Goal: Task Accomplishment & Management: Use online tool/utility

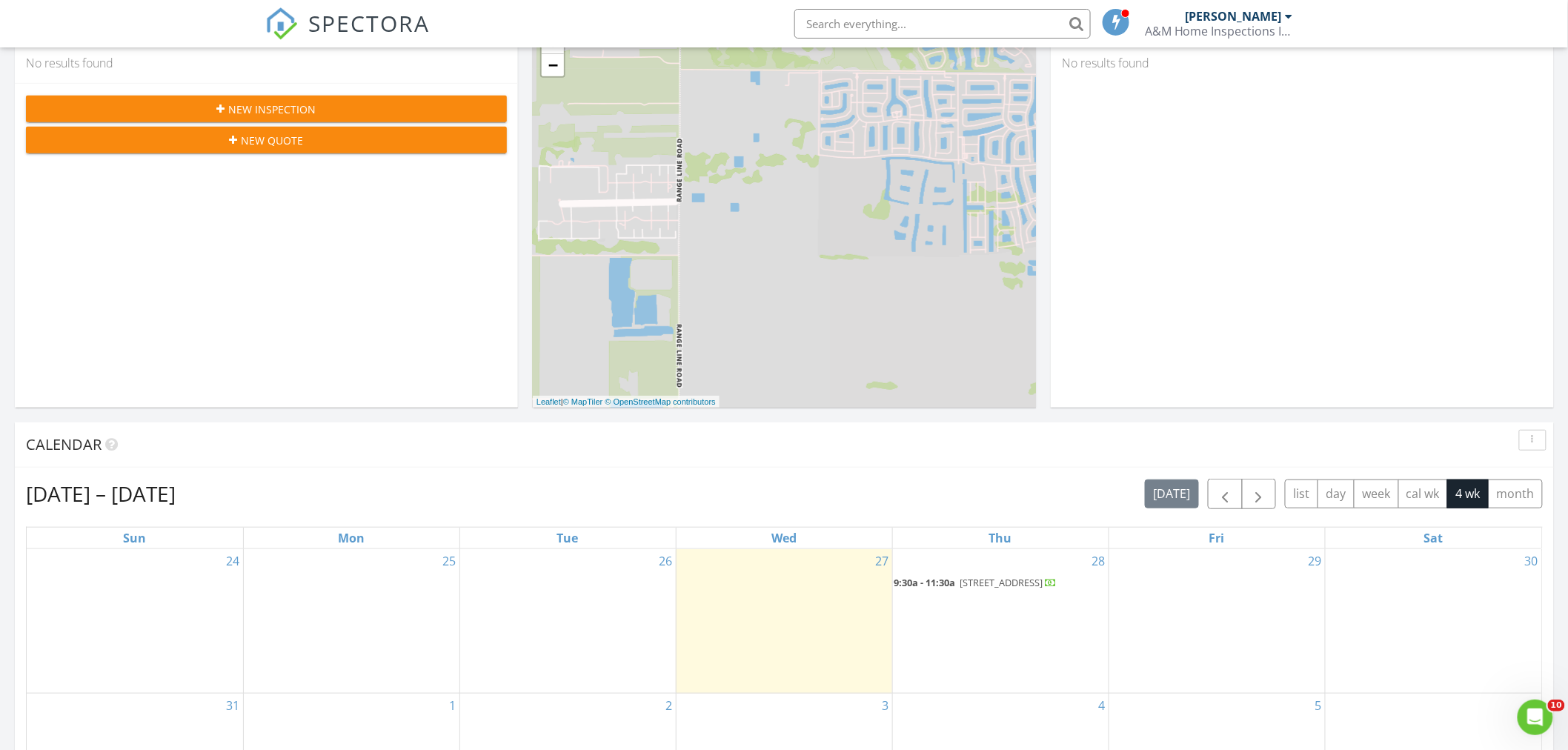
scroll to position [329, 0]
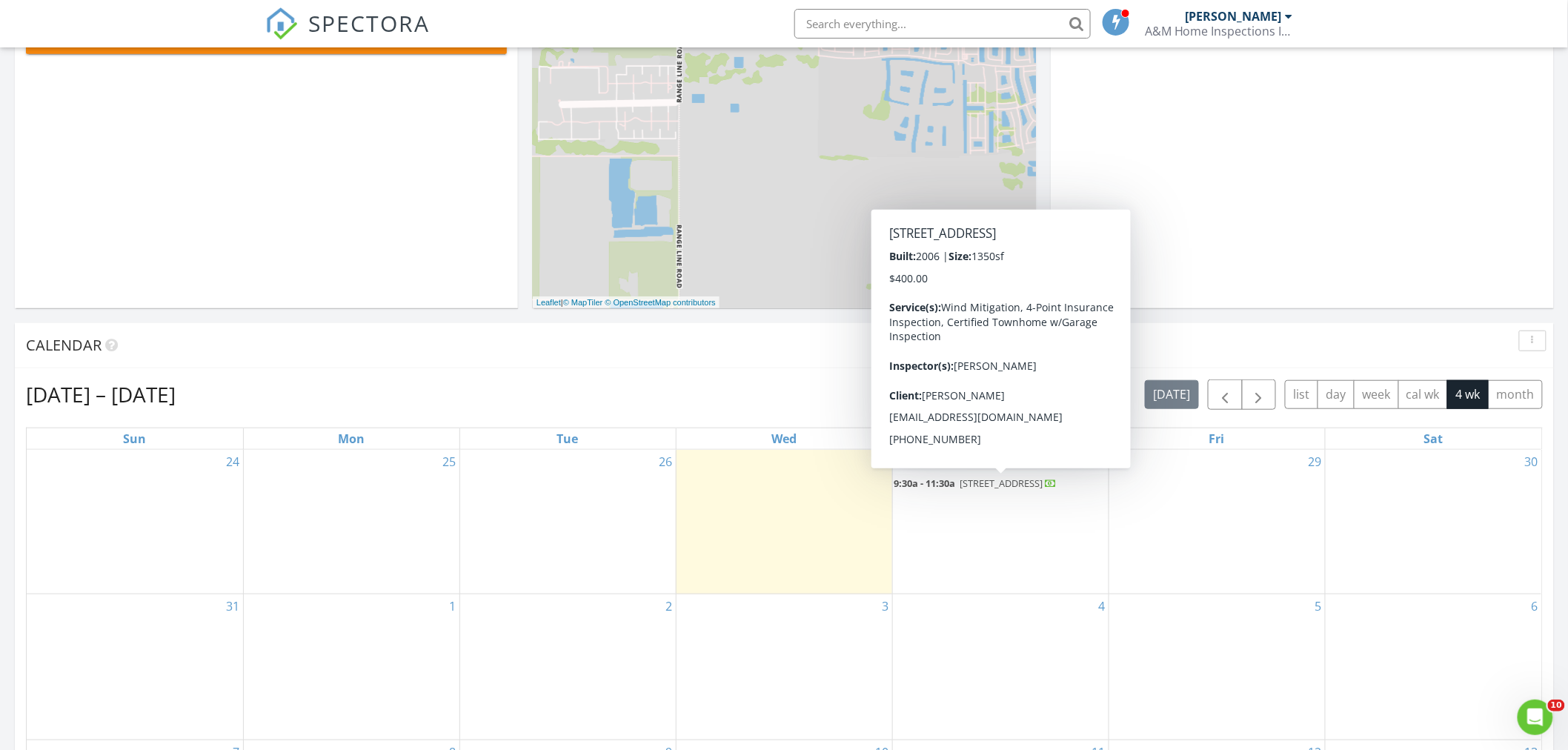
click at [998, 482] on span "1890 SE Grand Dr, Port St. Lucie 34952" at bounding box center [1002, 483] width 83 height 13
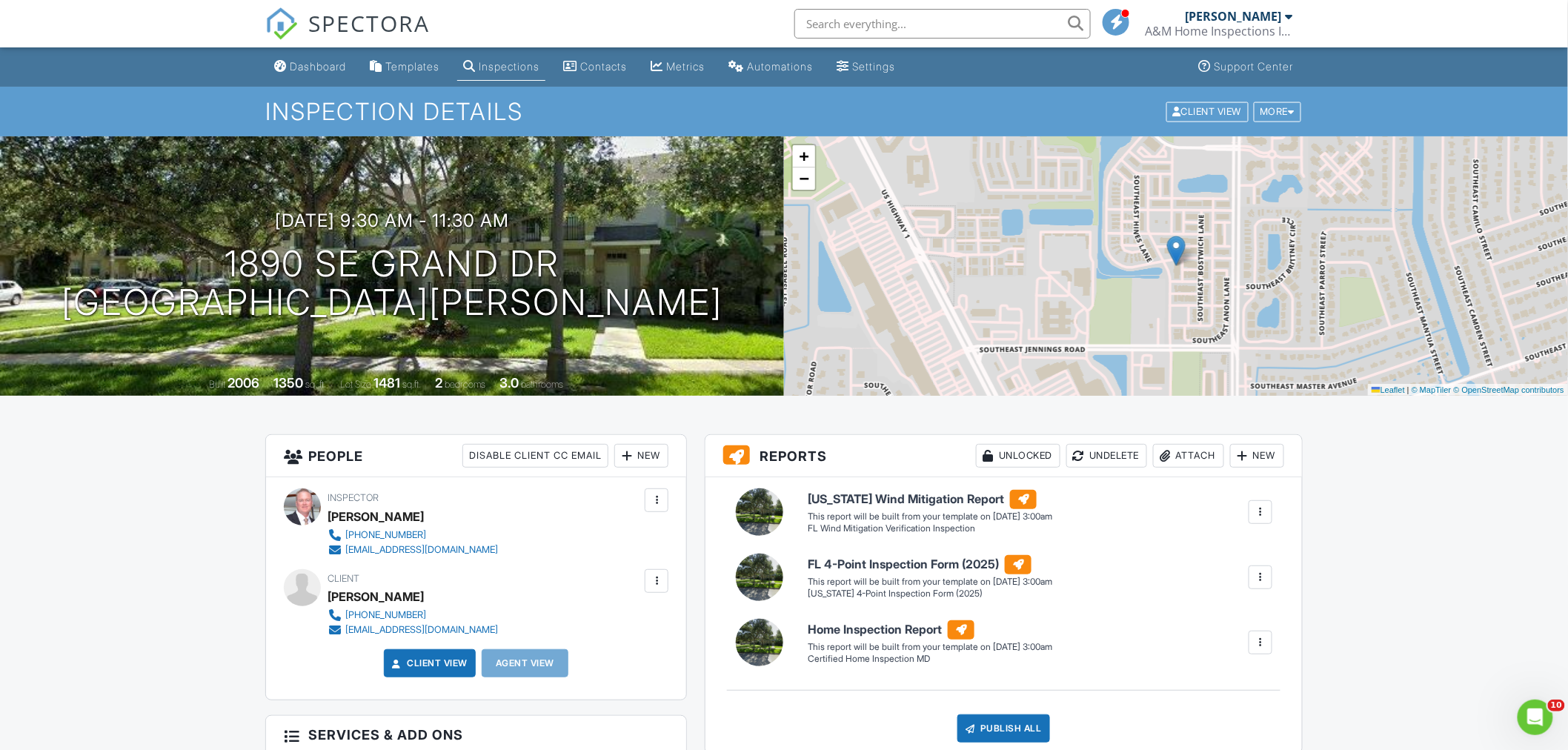
click at [1257, 514] on div at bounding box center [1261, 512] width 15 height 15
click at [1245, 558] on div "Build Now" at bounding box center [1231, 555] width 72 height 18
click at [1258, 576] on div at bounding box center [1261, 577] width 15 height 15
click at [1244, 616] on div "Build Now" at bounding box center [1231, 620] width 72 height 18
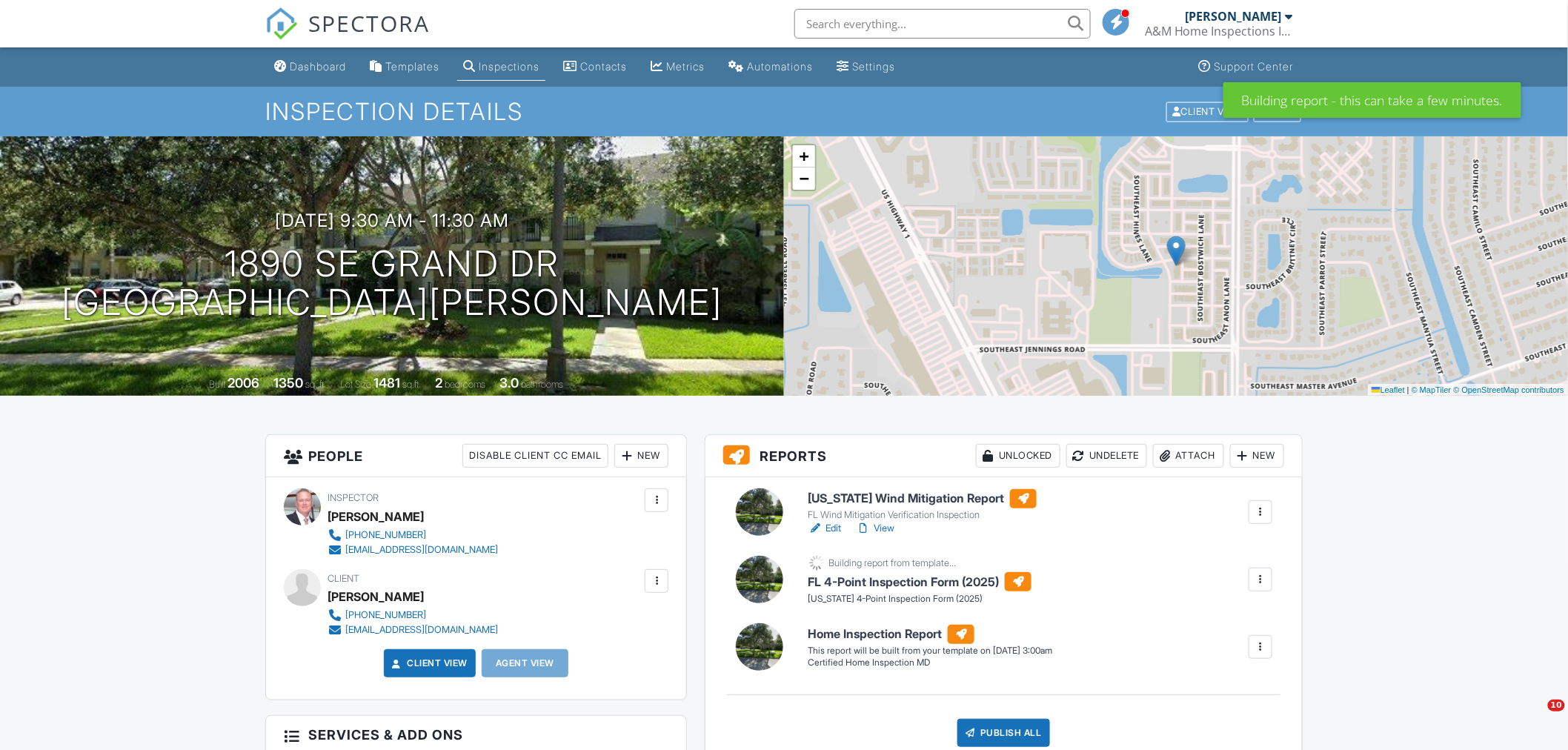
click at [841, 501] on h6 "Florida Wind Mitigation Report" at bounding box center [922, 498] width 229 height 19
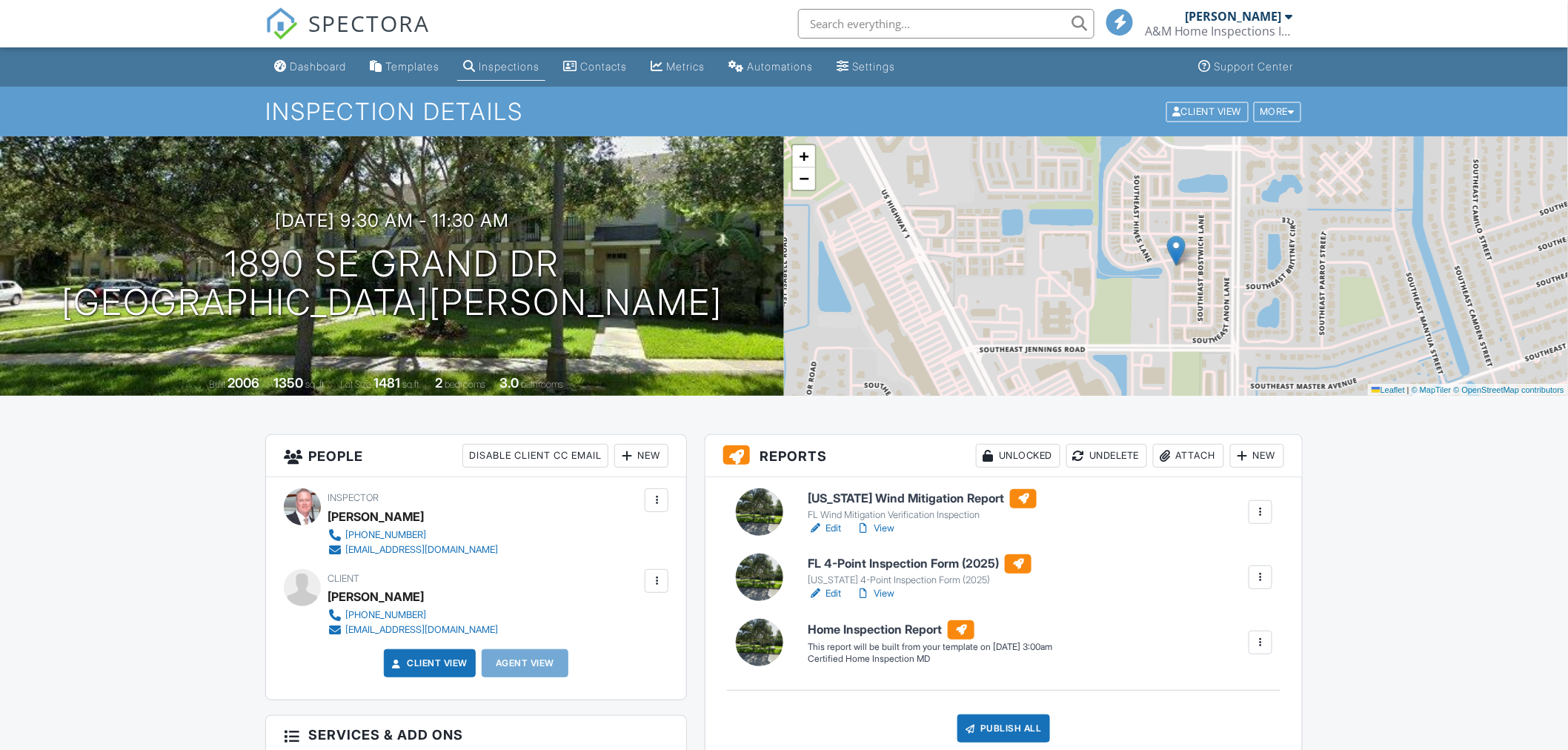
click at [861, 561] on h6 "FL 4-Point Inspection Form (2025)" at bounding box center [919, 563] width 224 height 19
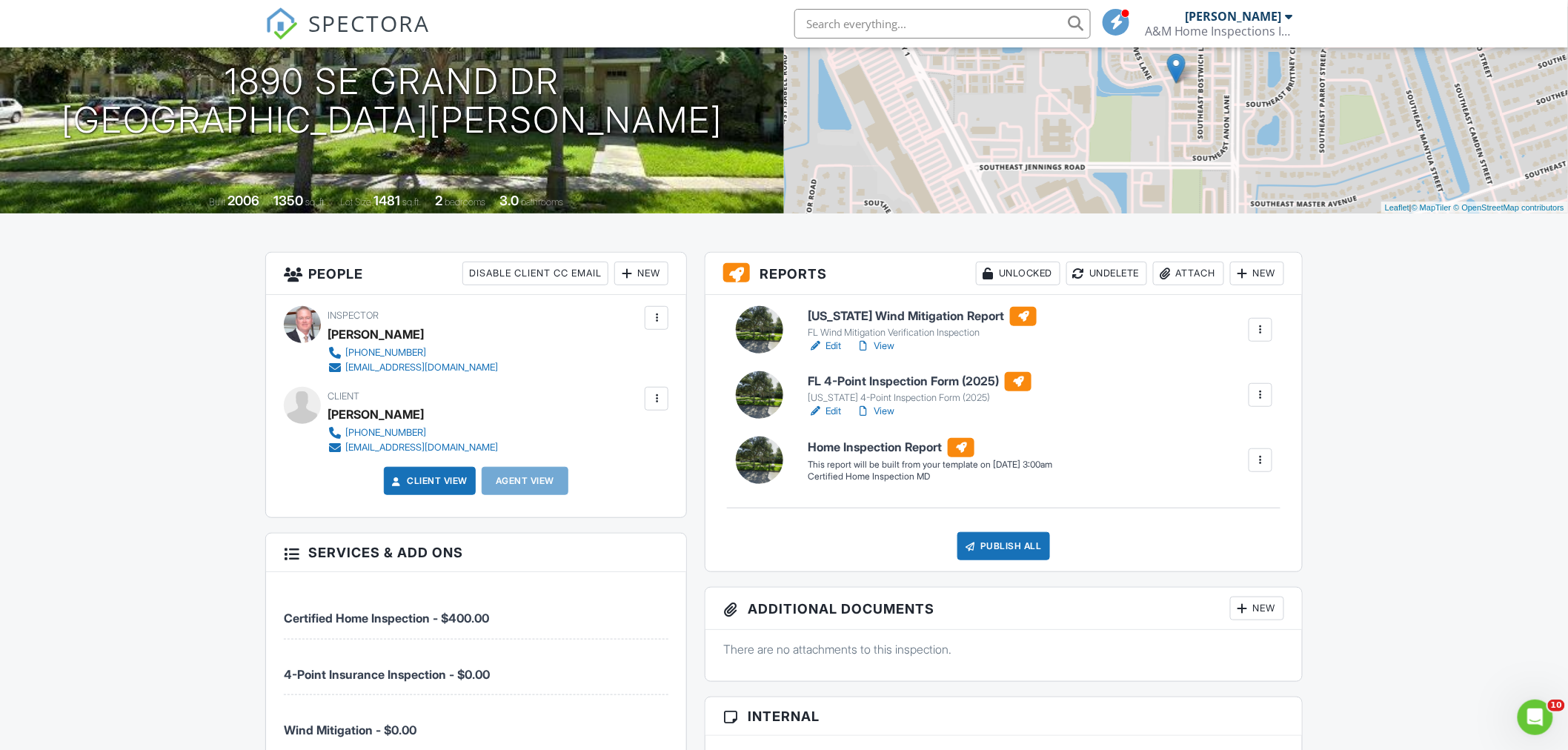
scroll to position [247, 0]
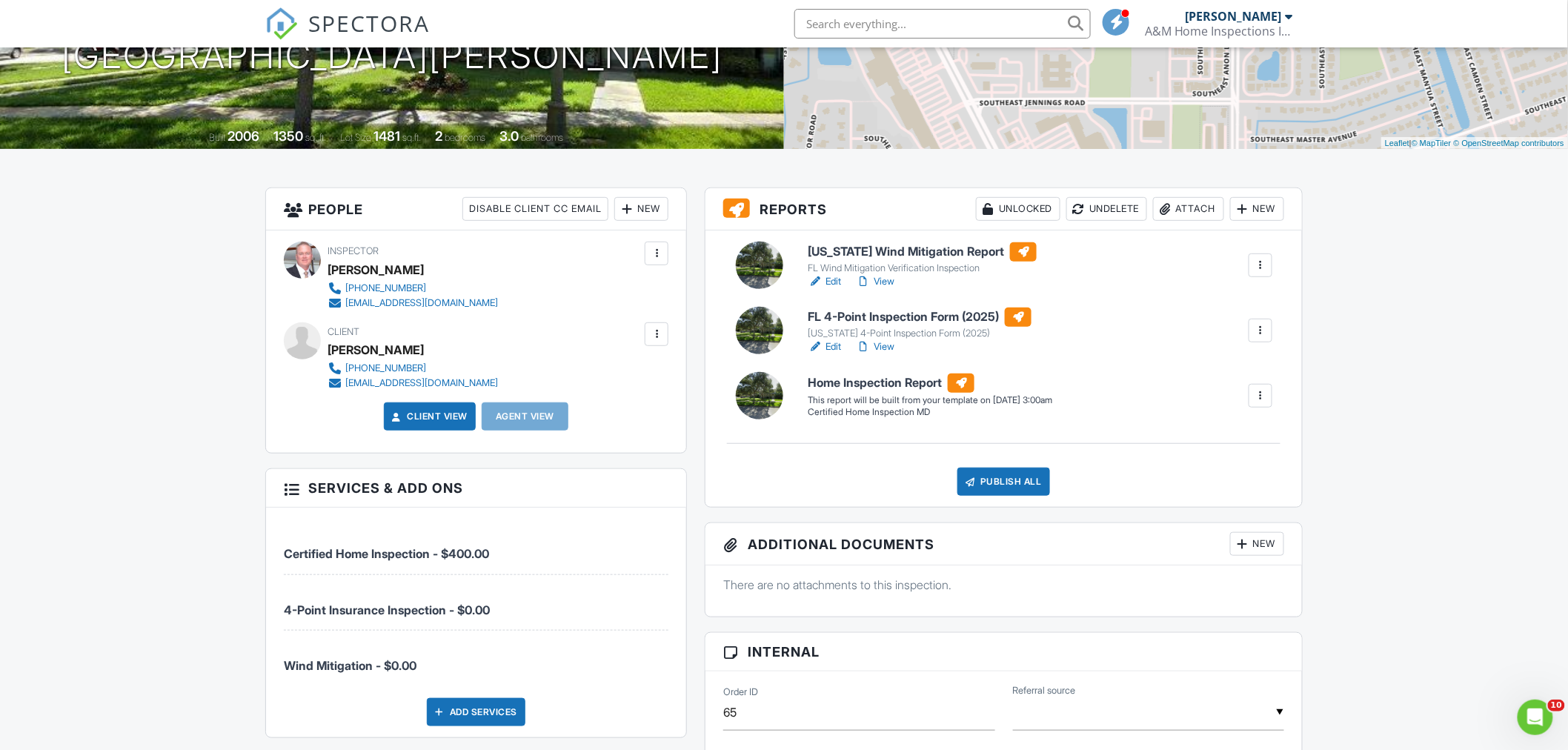
click at [1261, 393] on div at bounding box center [1261, 396] width 15 height 15
click at [1240, 433] on div "Build Now" at bounding box center [1231, 438] width 72 height 18
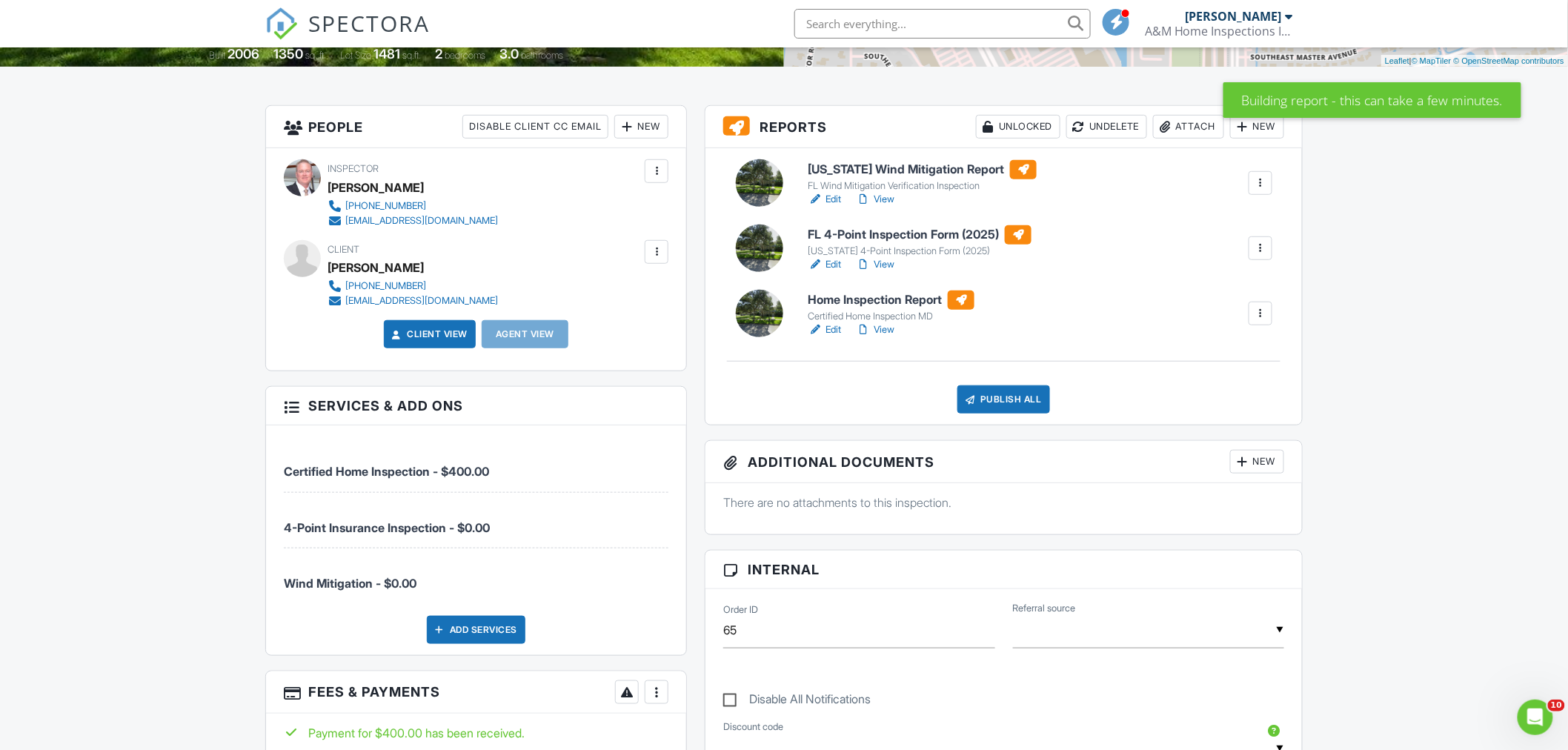
click at [886, 301] on h6 "Home Inspection Report" at bounding box center [891, 300] width 167 height 19
